Goal: Navigation & Orientation: Find specific page/section

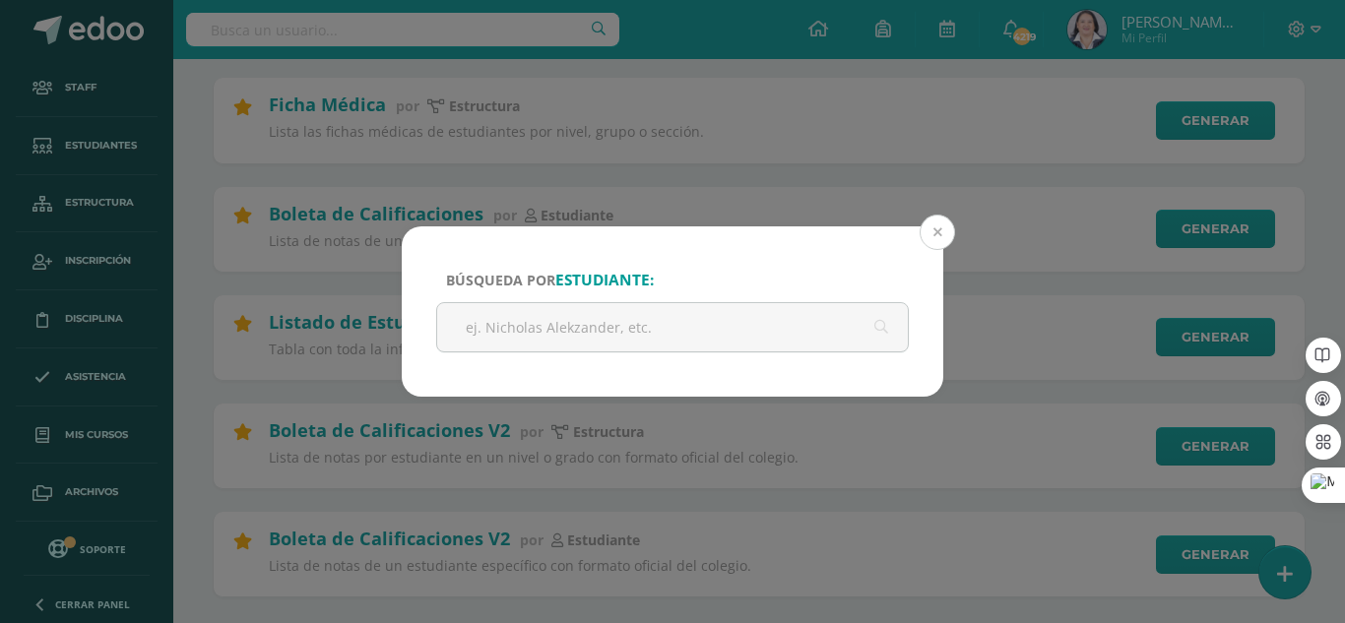
click at [932, 231] on button at bounding box center [936, 232] width 35 height 35
